Goal: Task Accomplishment & Management: Manage account settings

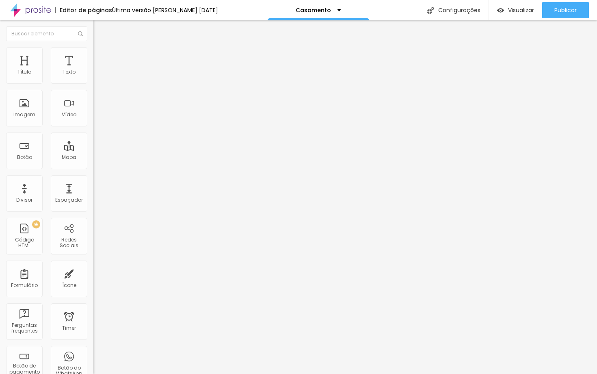
click at [93, 70] on span "Trocar imagem" at bounding box center [115, 66] width 44 height 7
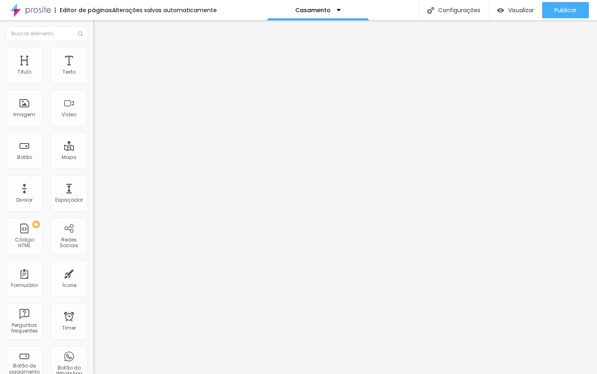
click at [93, 70] on span "Trocar imagem" at bounding box center [115, 66] width 44 height 7
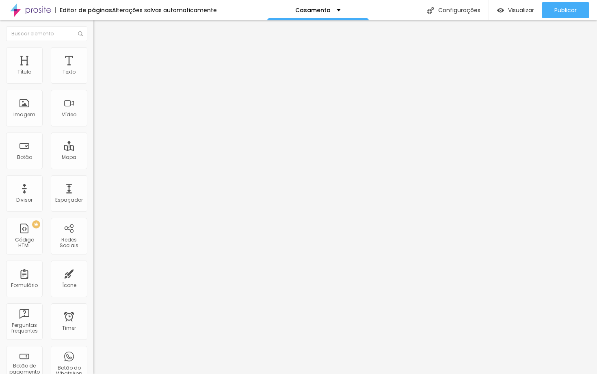
click at [93, 70] on span "Trocar imagem" at bounding box center [115, 66] width 44 height 7
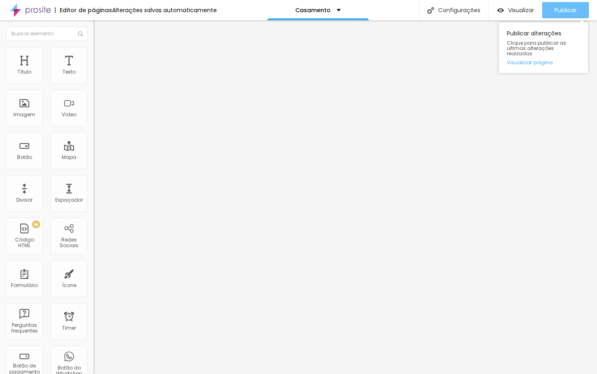
click at [570, 9] on span "Publicar" at bounding box center [566, 10] width 22 height 7
